Goal: Information Seeking & Learning: Check status

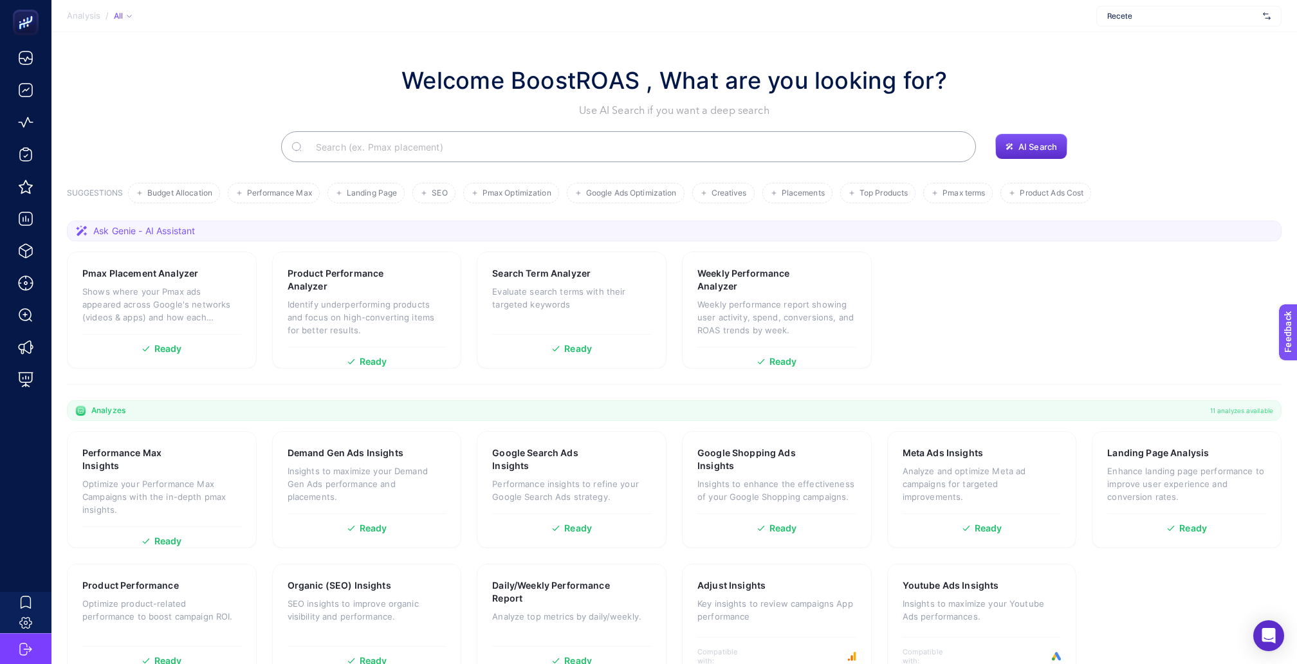
click at [1203, 9] on div "Recete" at bounding box center [1188, 16] width 185 height 21
type input "konya"
click at [1170, 44] on div "Konyalı Saat" at bounding box center [1189, 42] width 184 height 21
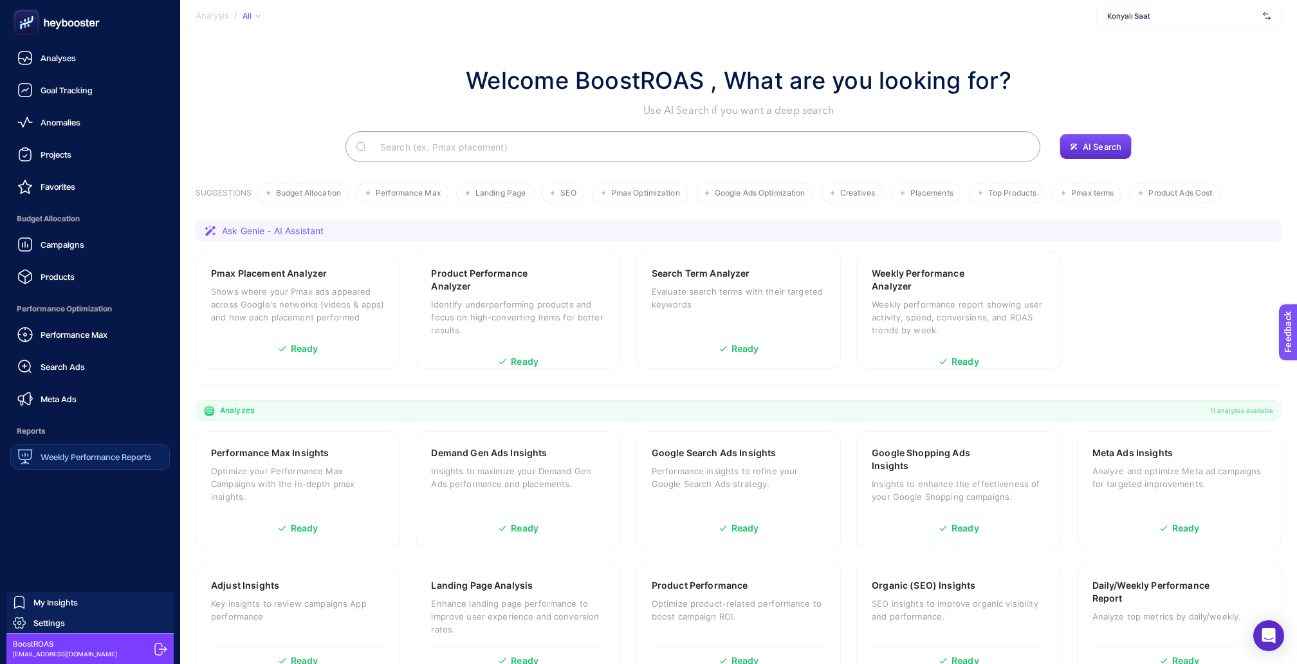
click at [31, 449] on div "Weekly Performance Reports" at bounding box center [84, 456] width 134 height 15
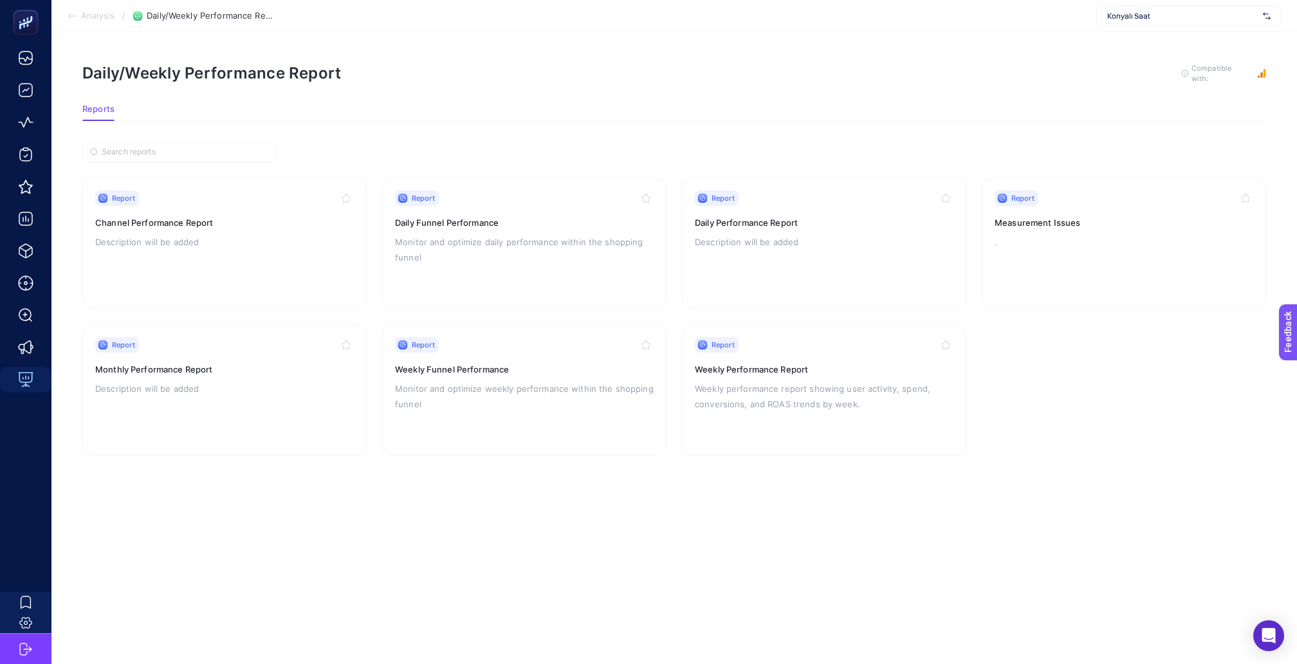
click at [1076, 235] on p "." at bounding box center [1124, 241] width 259 height 15
